Goal: Information Seeking & Learning: Learn about a topic

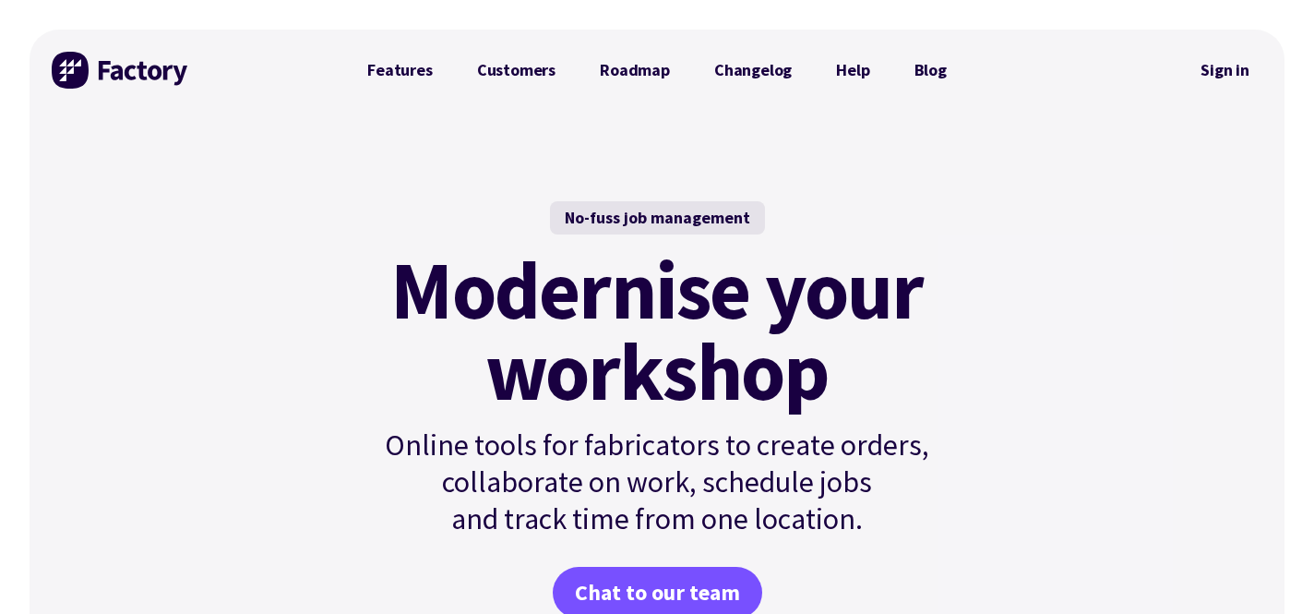
click at [111, 82] on img at bounding box center [121, 70] width 138 height 37
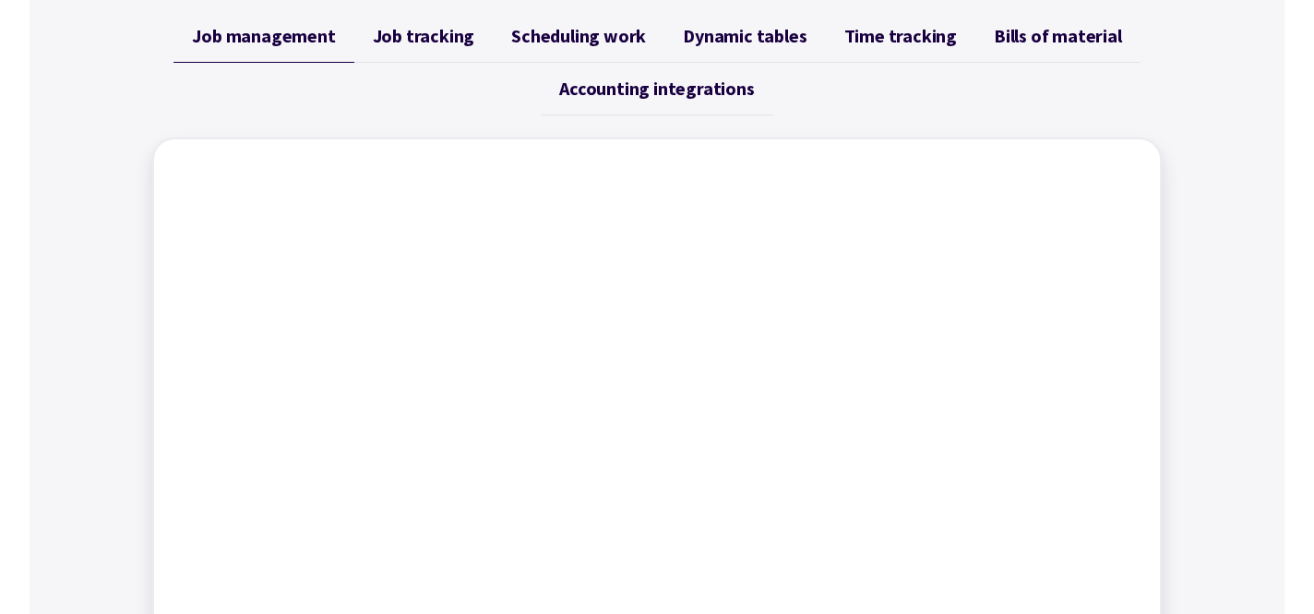
scroll to position [763, 0]
click at [425, 48] on span "Job tracking" at bounding box center [424, 38] width 102 height 22
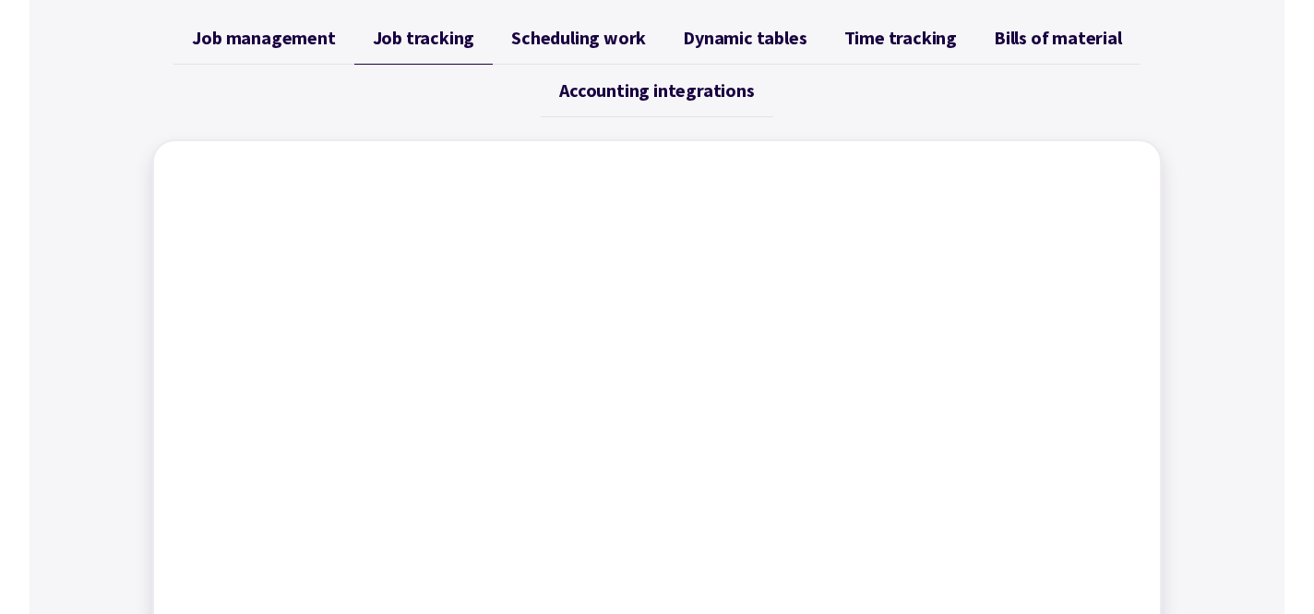
click at [553, 47] on span "Scheduling work" at bounding box center [578, 38] width 135 height 22
click at [751, 47] on span "Dynamic tables" at bounding box center [745, 38] width 124 height 22
click at [854, 46] on span "Time tracking" at bounding box center [900, 38] width 113 height 22
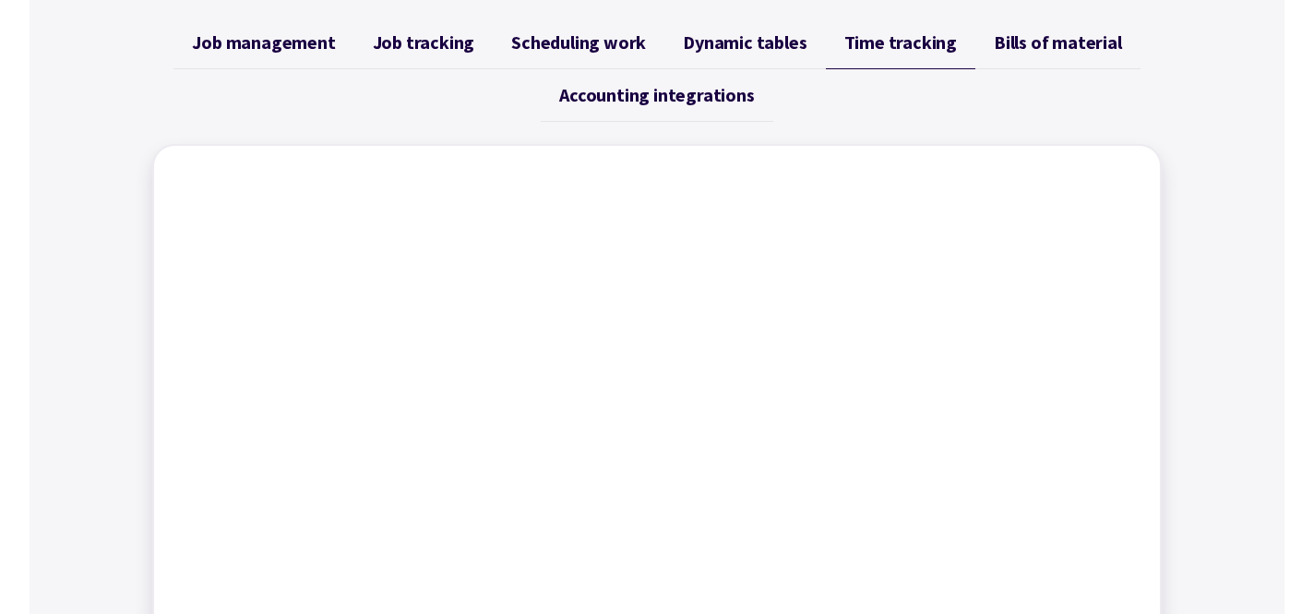
scroll to position [720, 0]
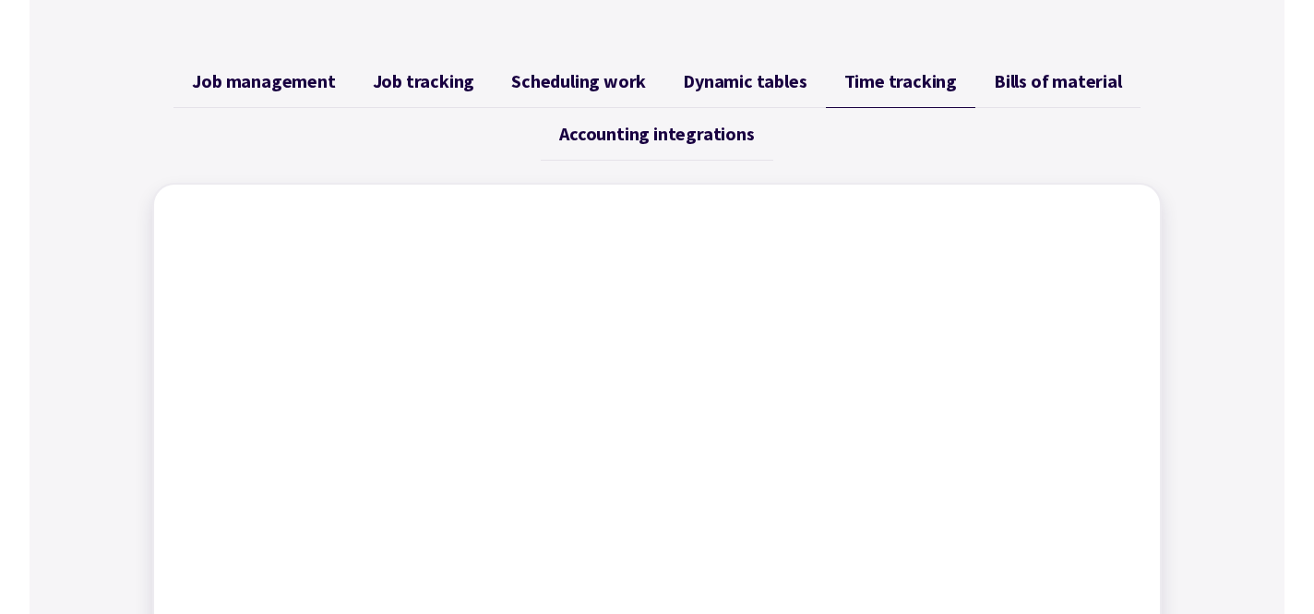
click at [1046, 87] on span "Bills of material" at bounding box center [1058, 81] width 128 height 22
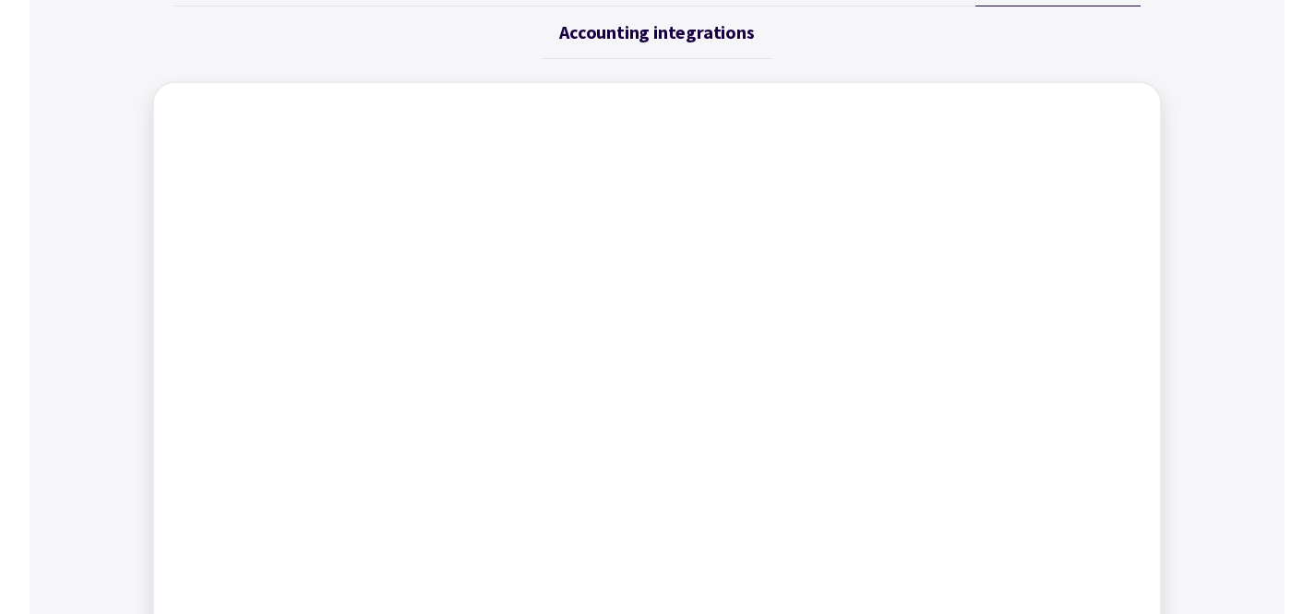
scroll to position [807, 0]
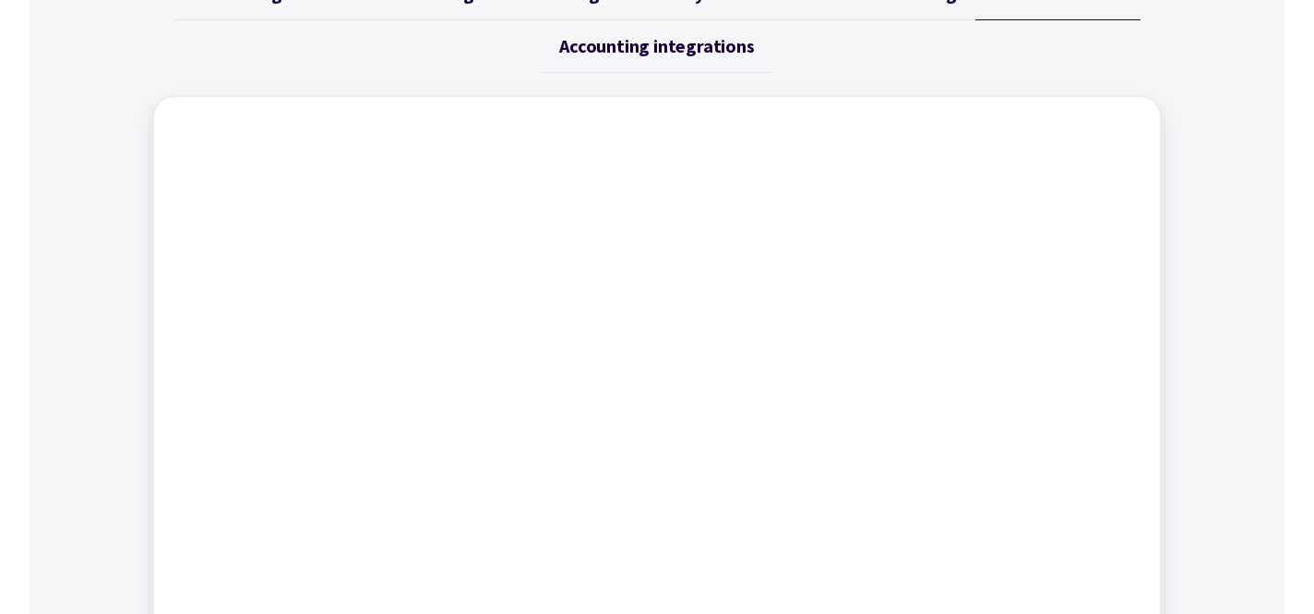
click at [663, 60] on link "Accounting integrations" at bounding box center [657, 46] width 232 height 53
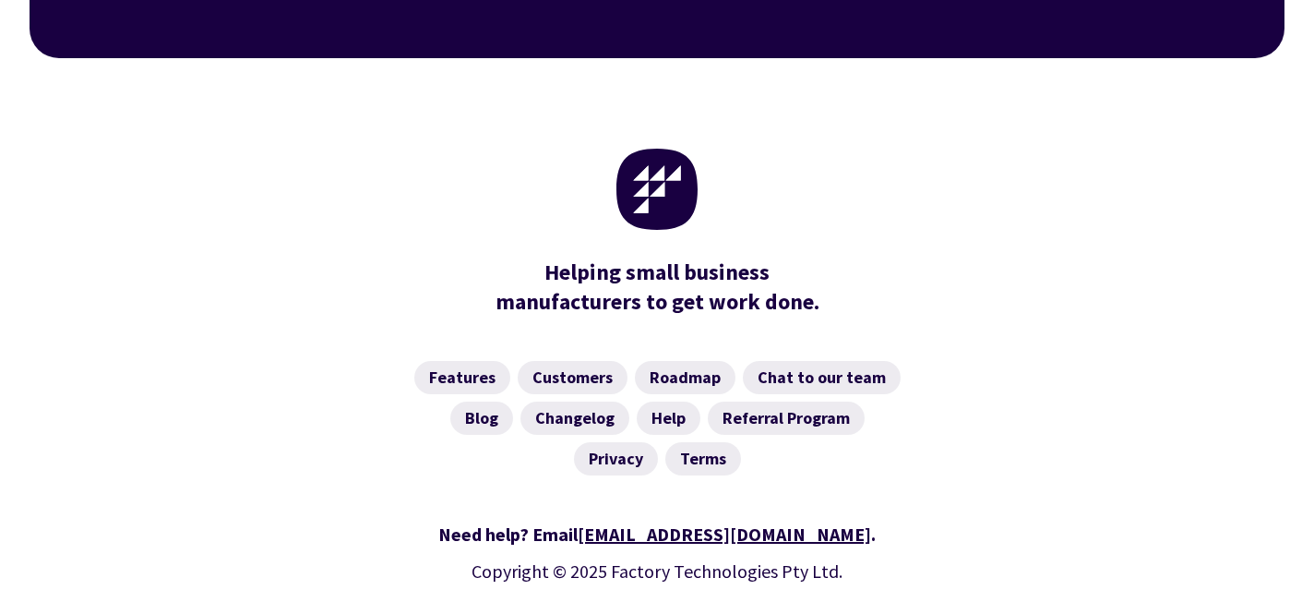
scroll to position [7436, 0]
